Goal: Check status

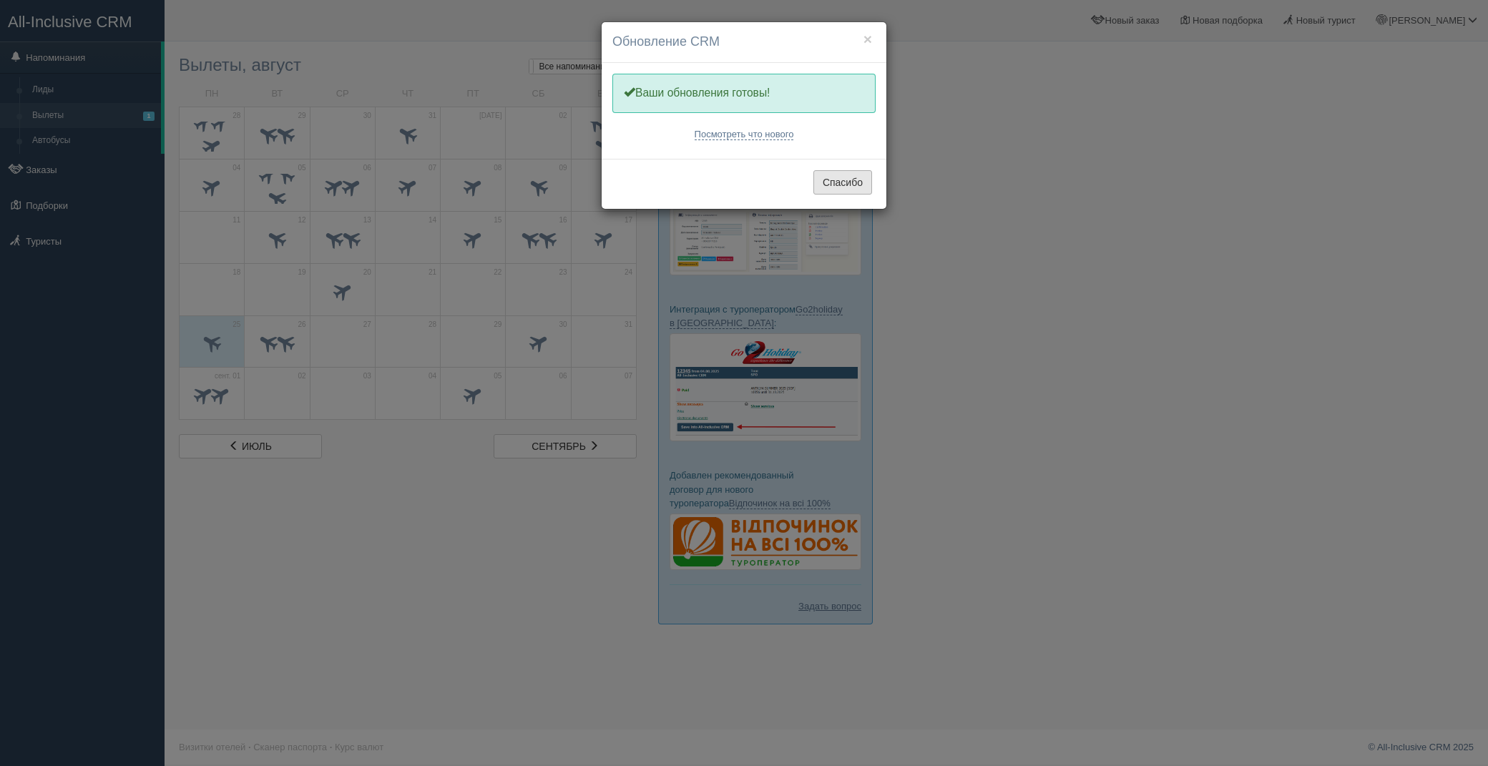
click at [842, 194] on button "Спасибо" at bounding box center [843, 182] width 59 height 24
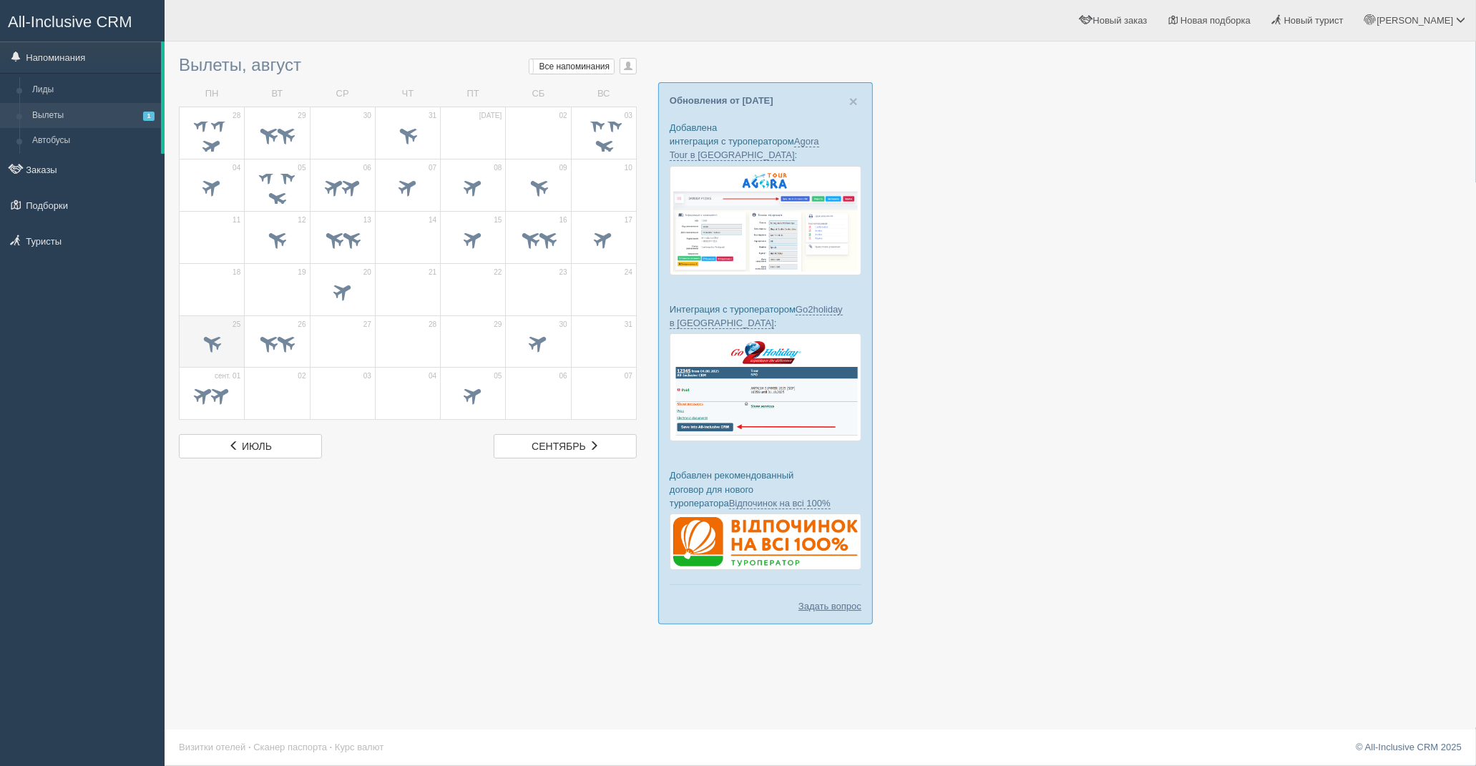
click at [223, 322] on td "25" at bounding box center [212, 342] width 65 height 52
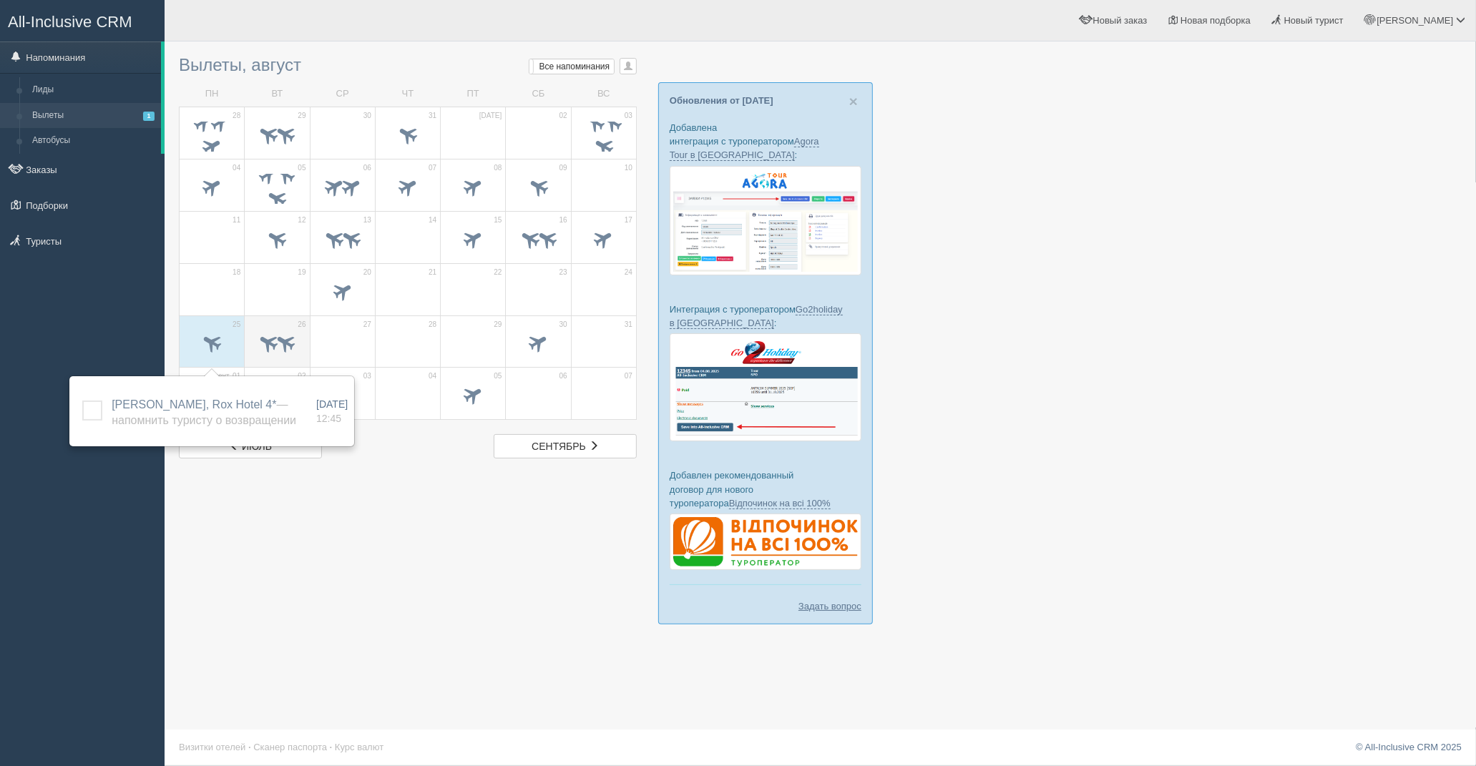
click at [257, 338] on span at bounding box center [269, 343] width 24 height 24
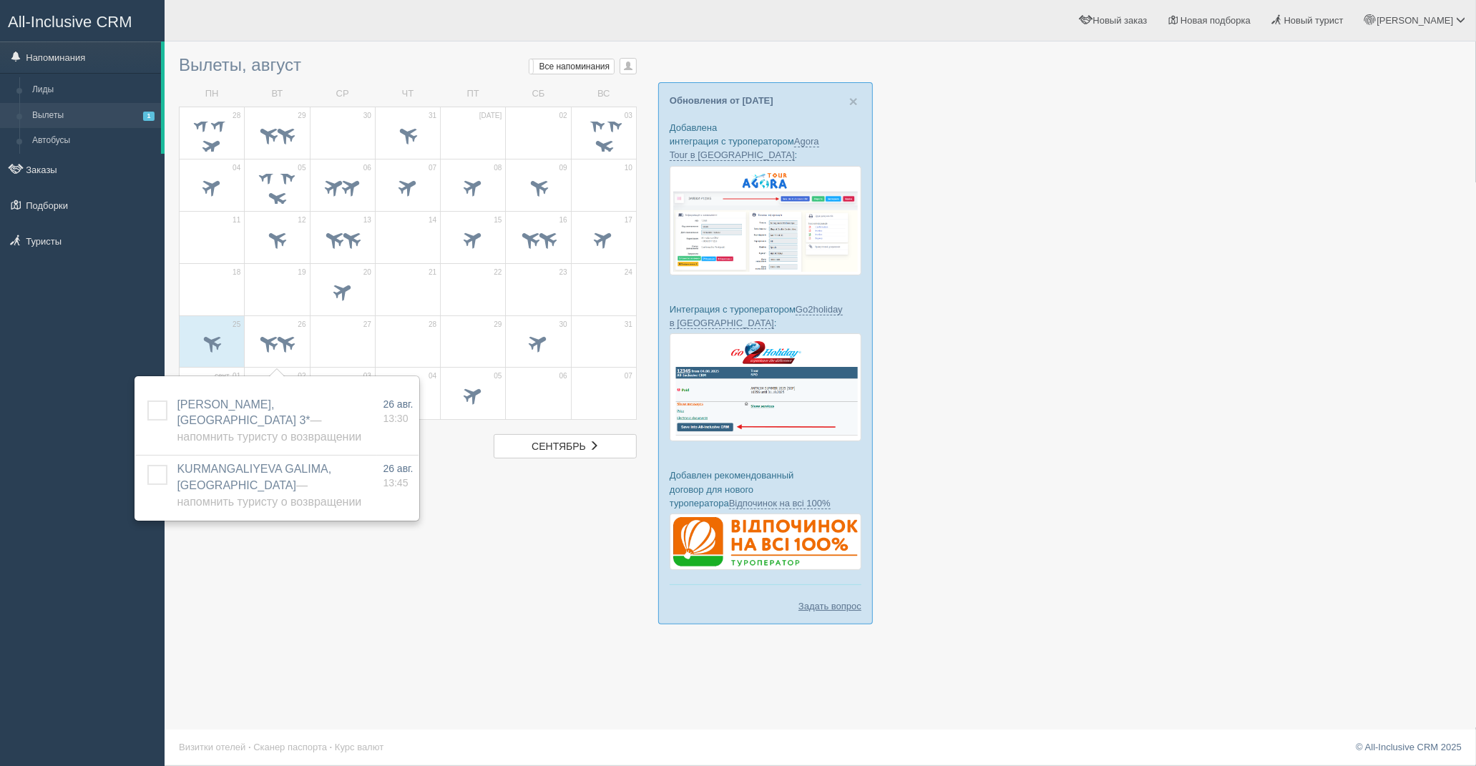
click at [333, 577] on div at bounding box center [820, 344] width 1283 height 590
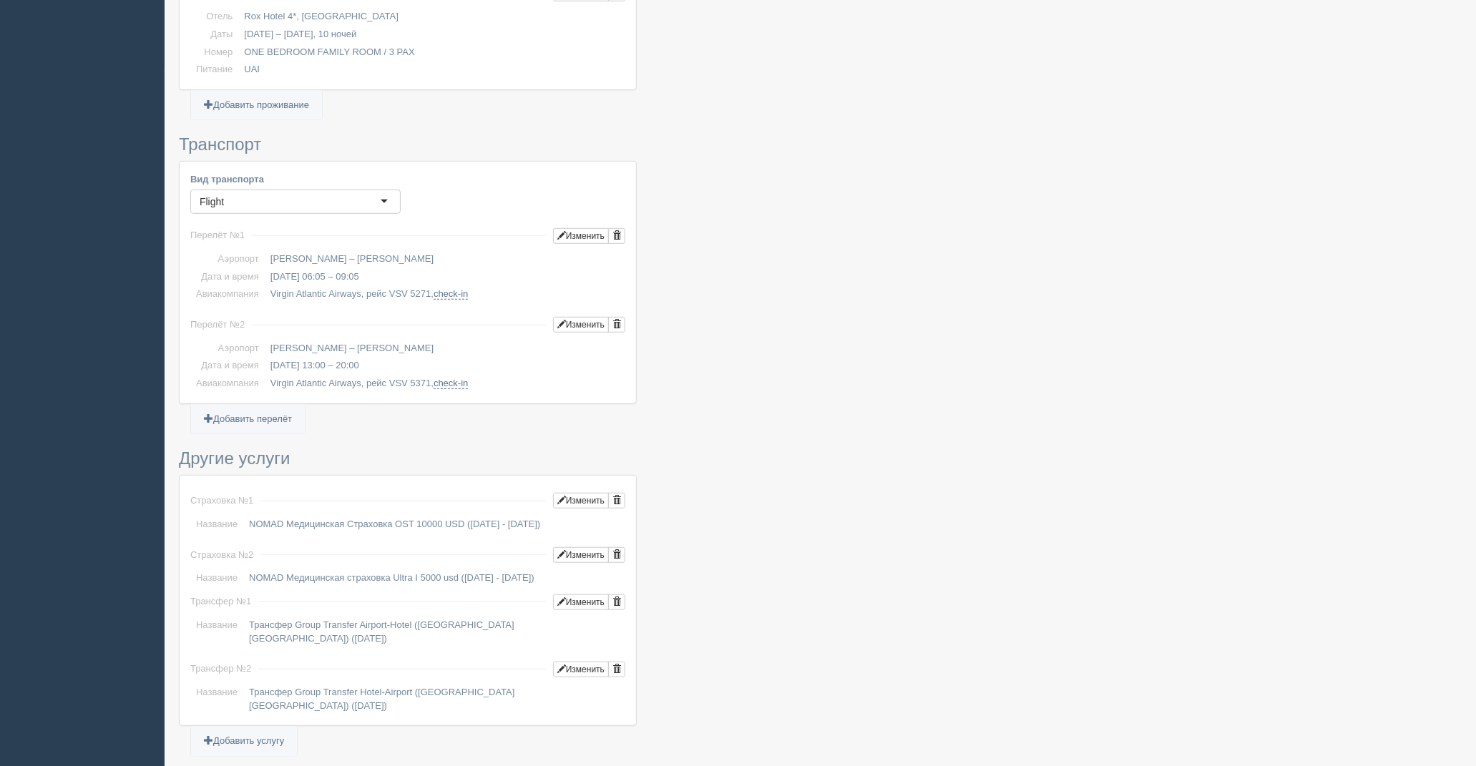
scroll to position [716, 0]
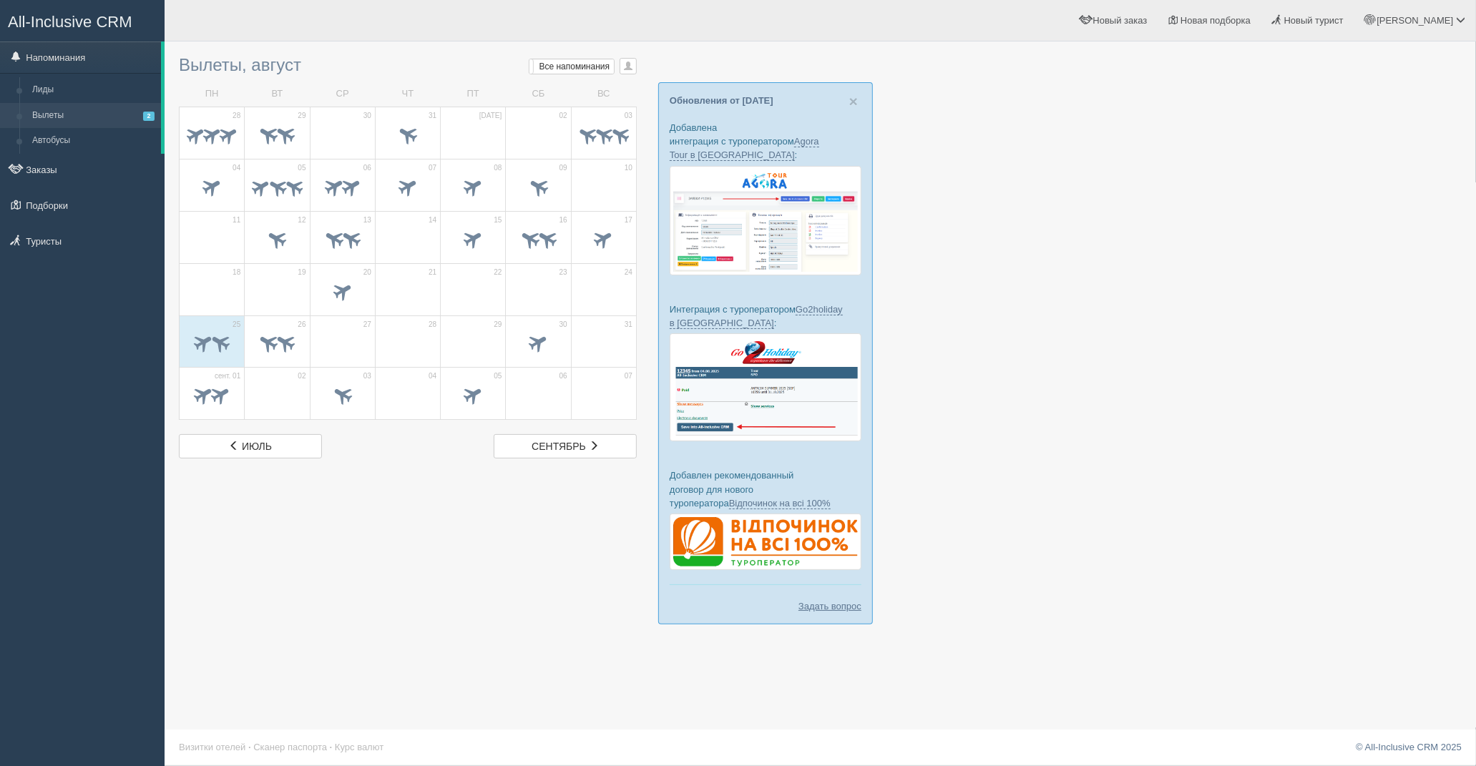
click at [216, 310] on td "18" at bounding box center [212, 289] width 65 height 52
click at [218, 327] on td "25" at bounding box center [212, 342] width 65 height 52
